Goal: Task Accomplishment & Management: Complete application form

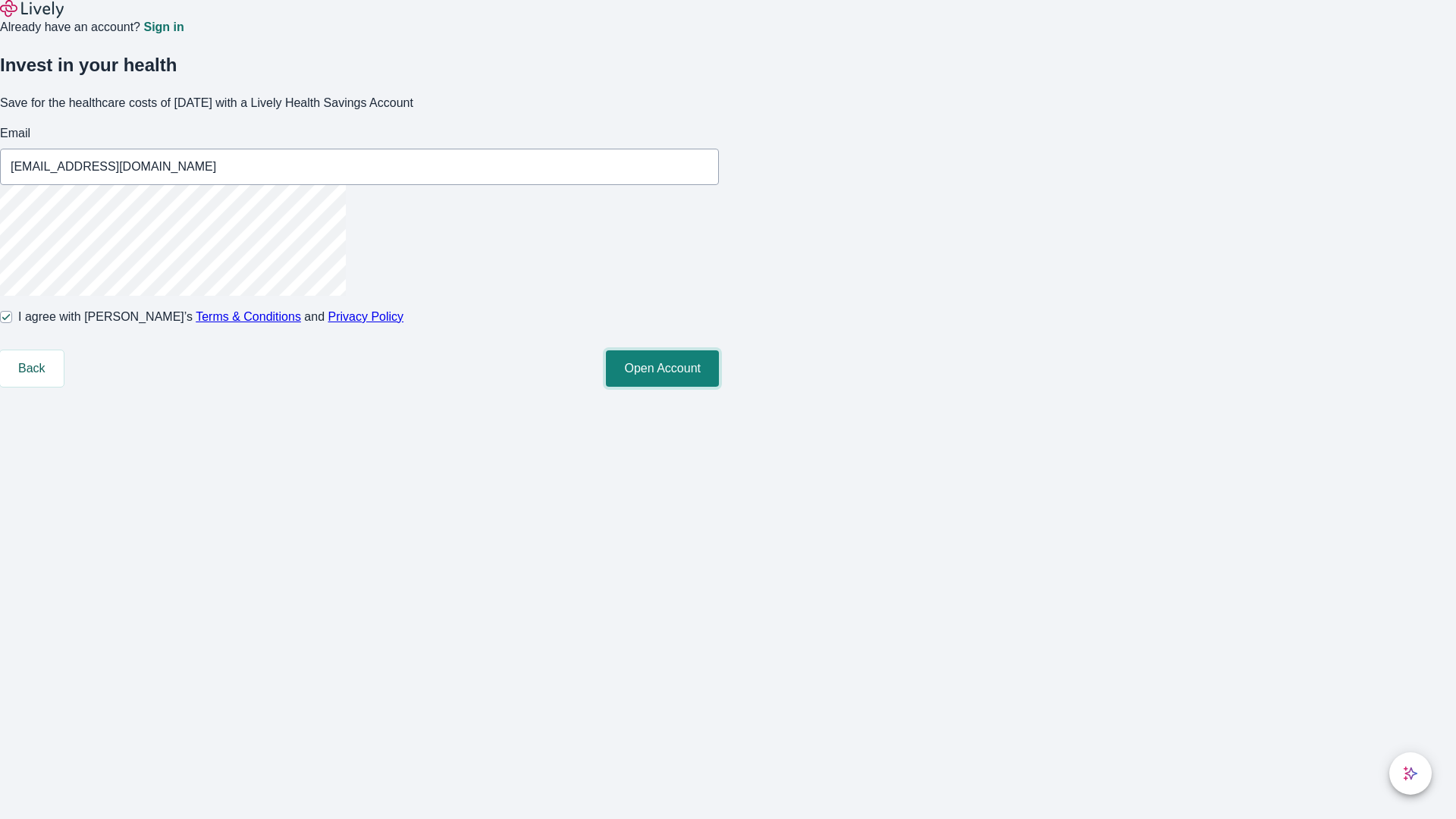
click at [719, 387] on button "Open Account" at bounding box center [661, 368] width 113 height 36
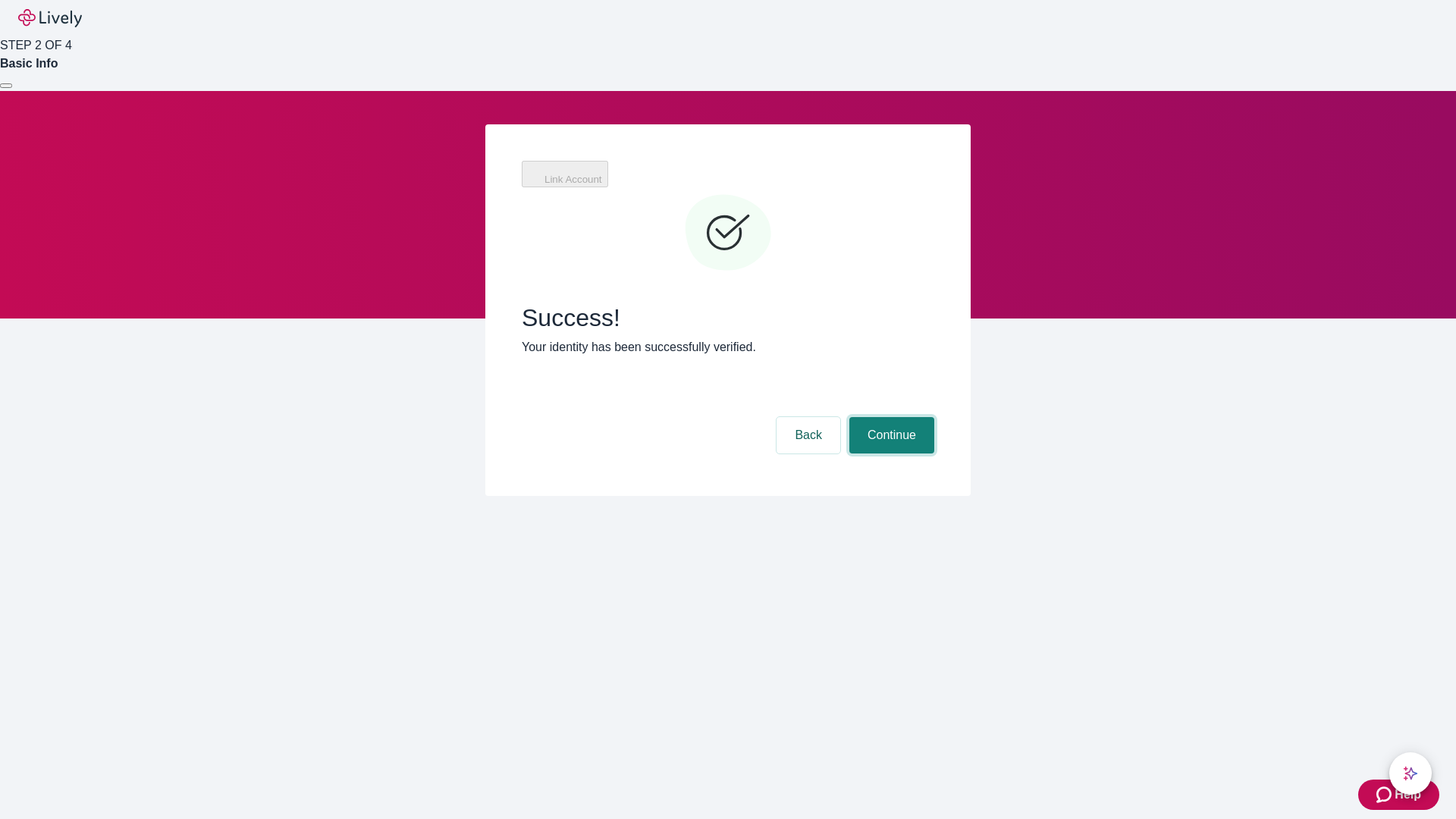
click at [890, 417] on button "Continue" at bounding box center [891, 435] width 85 height 36
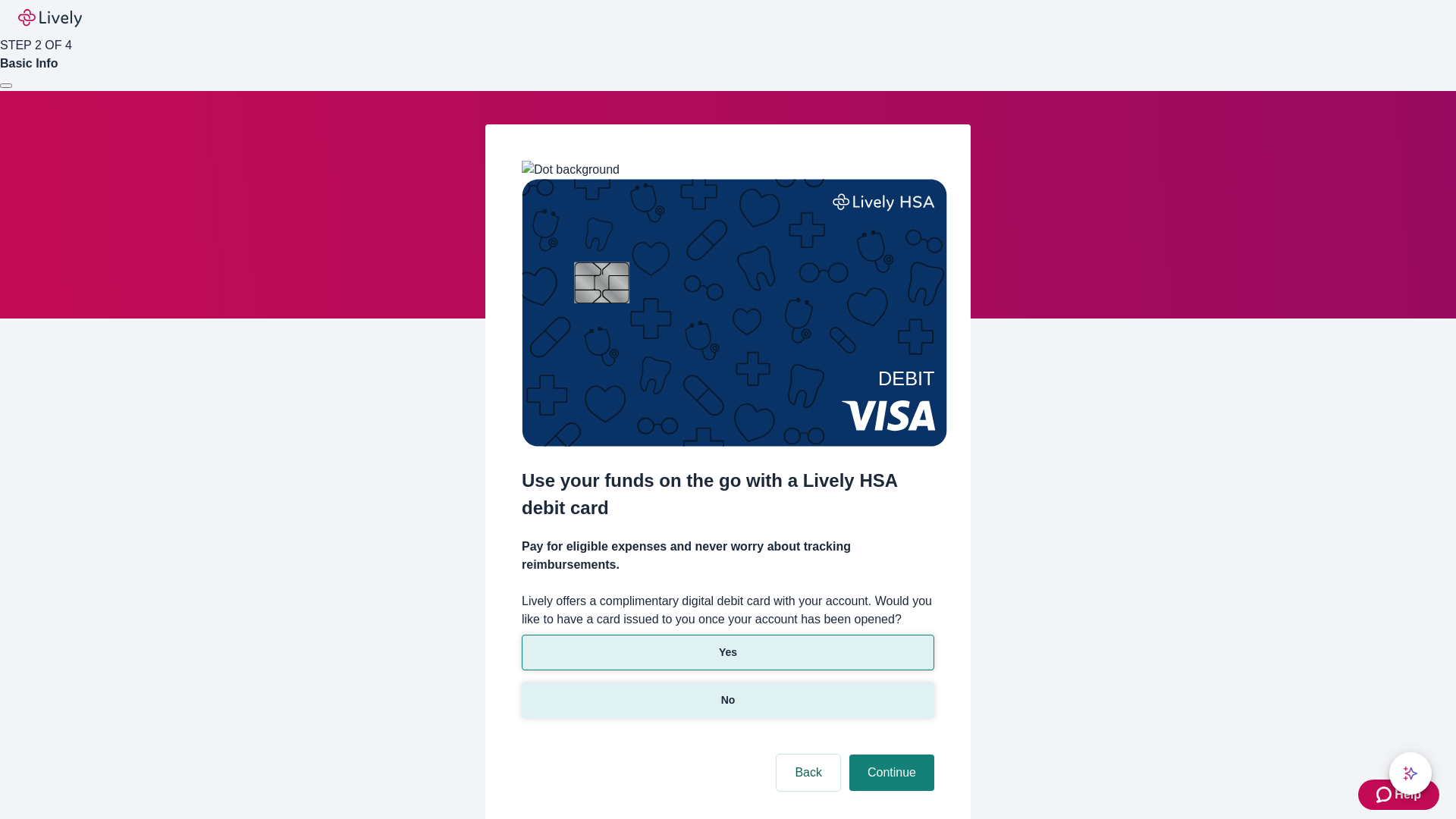
click at [727, 692] on p "No" at bounding box center [728, 700] width 14 height 16
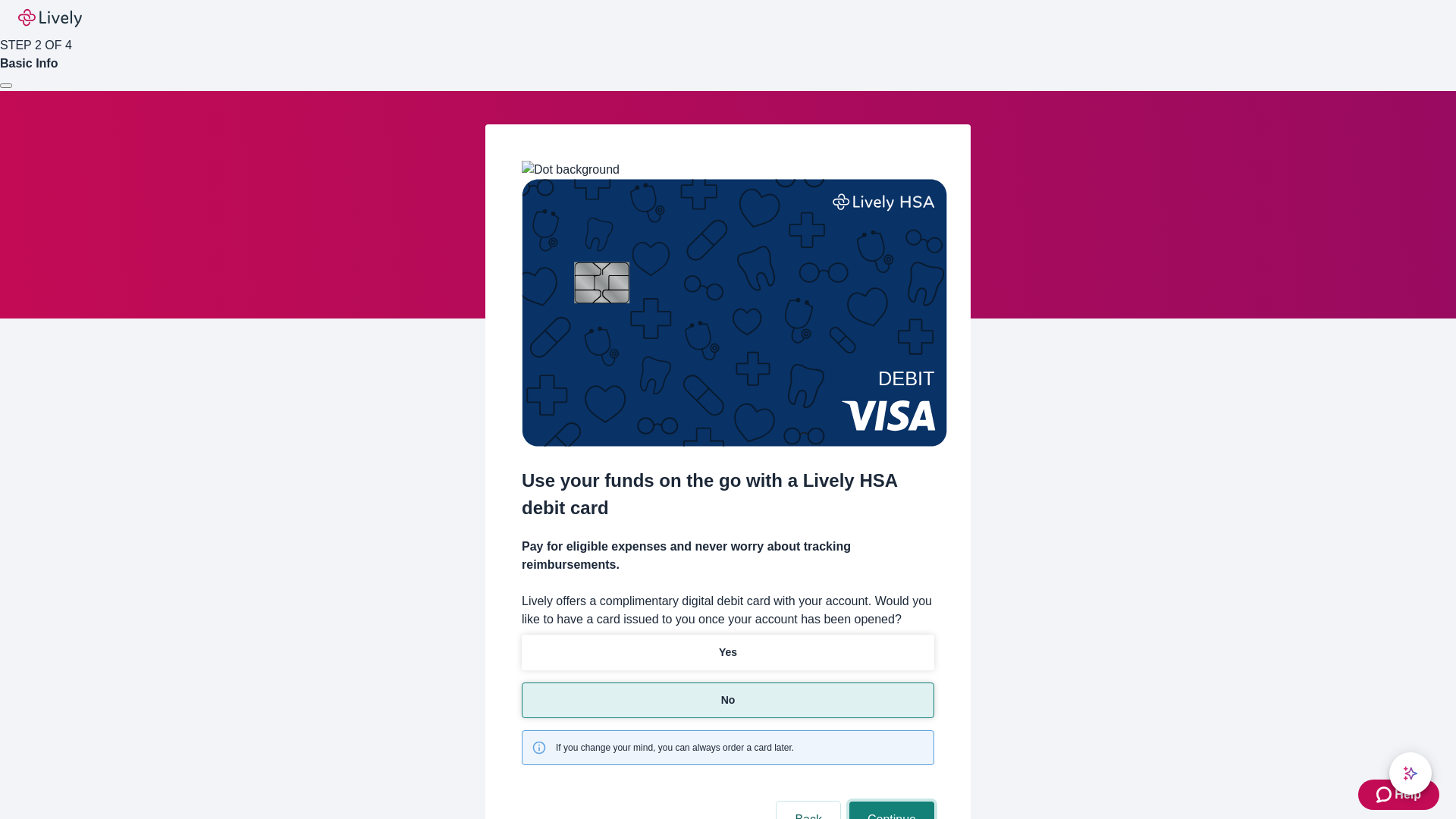
click at [890, 801] on button "Continue" at bounding box center [891, 819] width 85 height 36
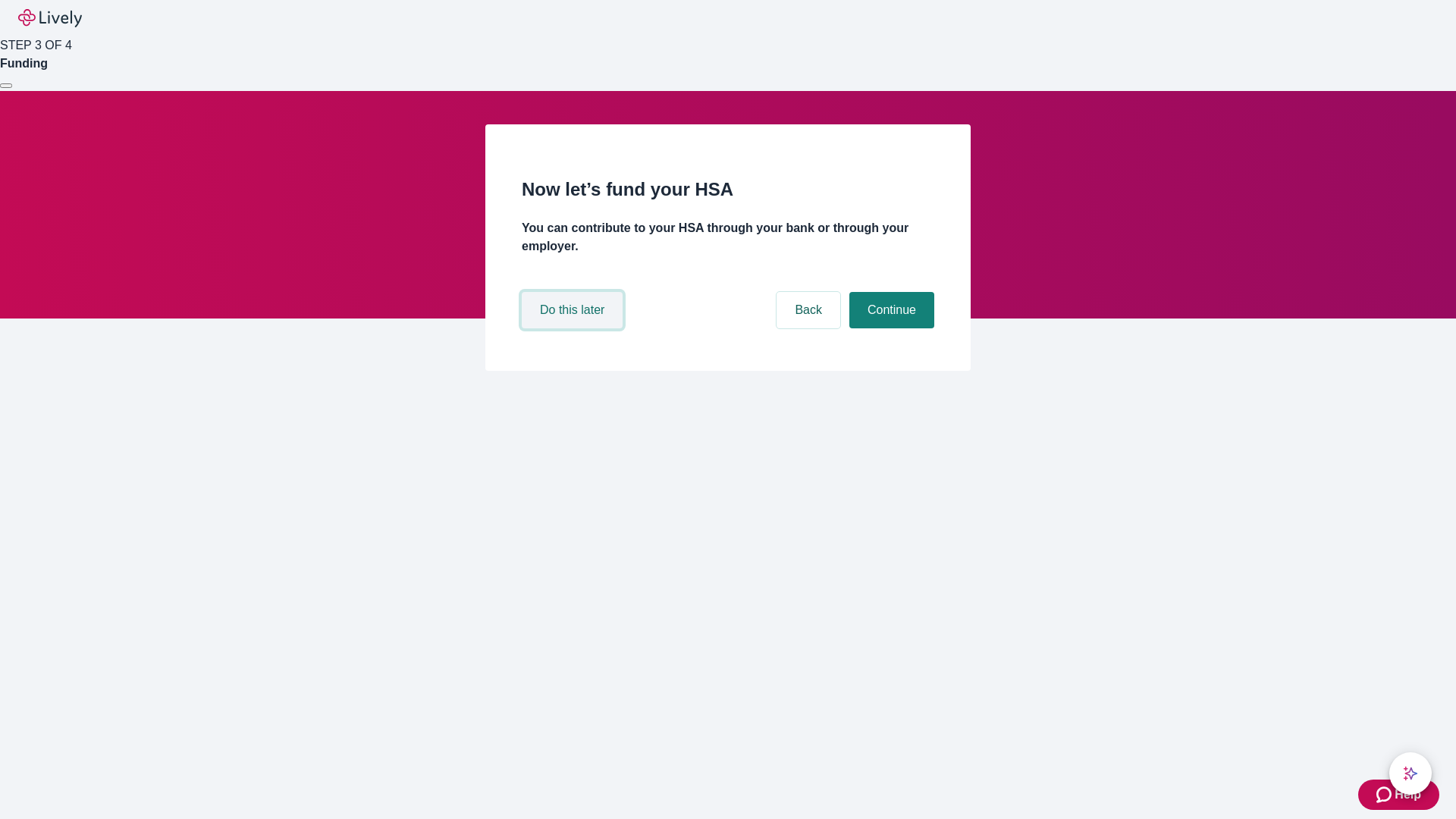
click at [574, 328] on button "Do this later" at bounding box center [572, 309] width 101 height 36
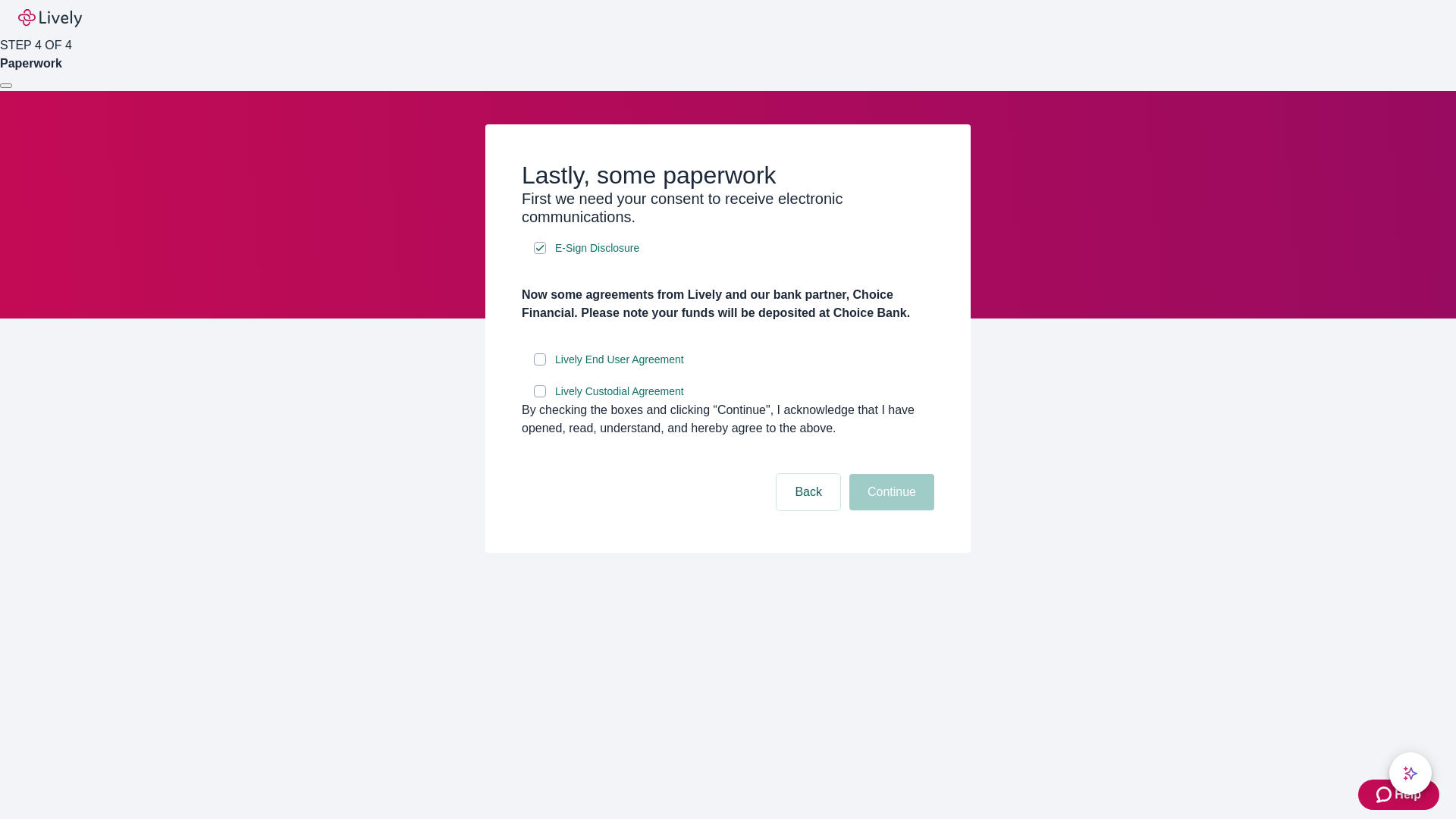
click at [539, 365] on input "Lively End User Agreement" at bounding box center [539, 359] width 12 height 12
checkbox input "true"
click at [539, 397] on input "Lively Custodial Agreement" at bounding box center [539, 390] width 12 height 12
checkbox input "true"
click at [890, 511] on button "Continue" at bounding box center [891, 492] width 85 height 36
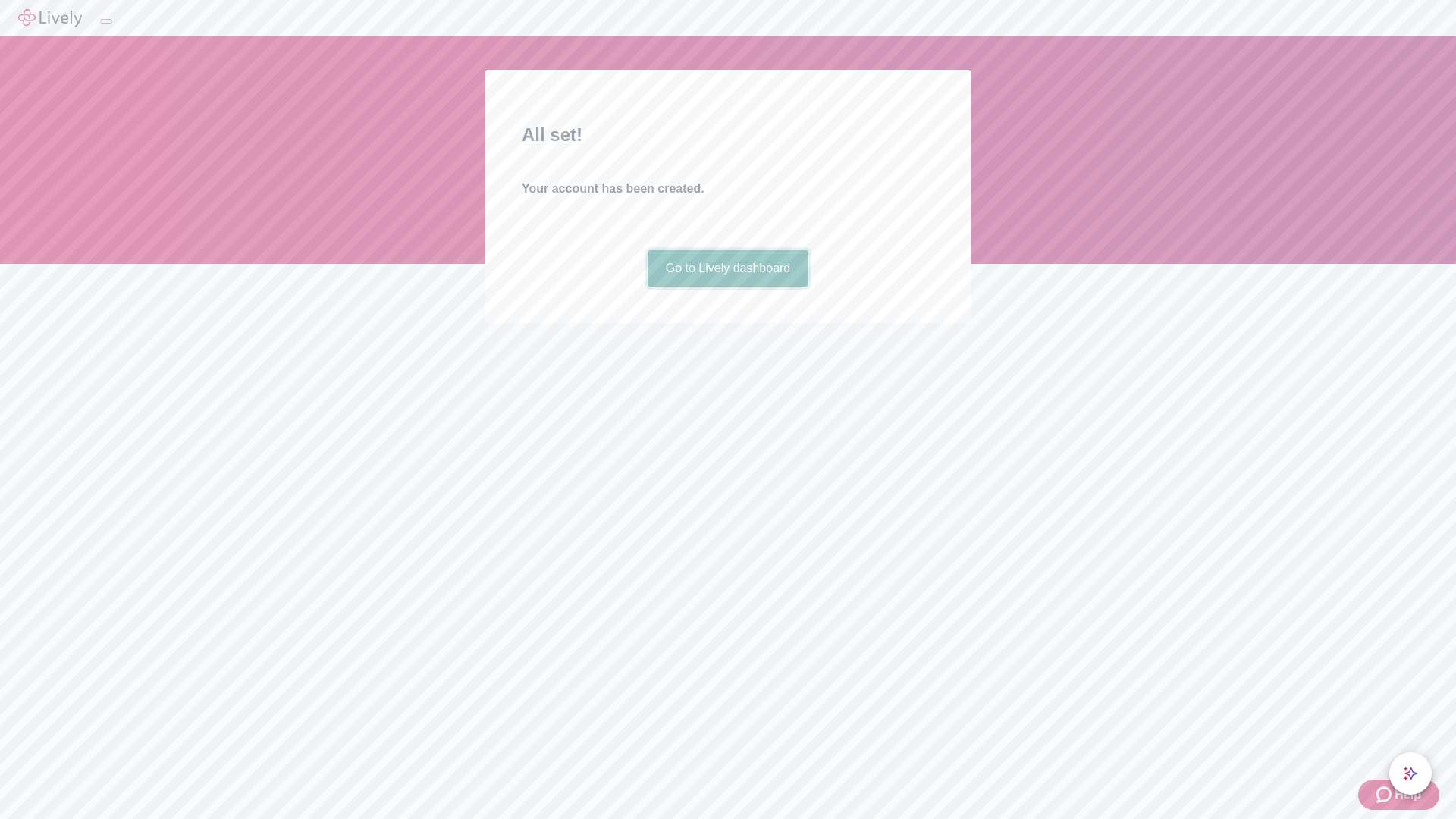
click at [727, 287] on link "Go to Lively dashboard" at bounding box center [728, 268] width 161 height 36
